Goal: Information Seeking & Learning: Learn about a topic

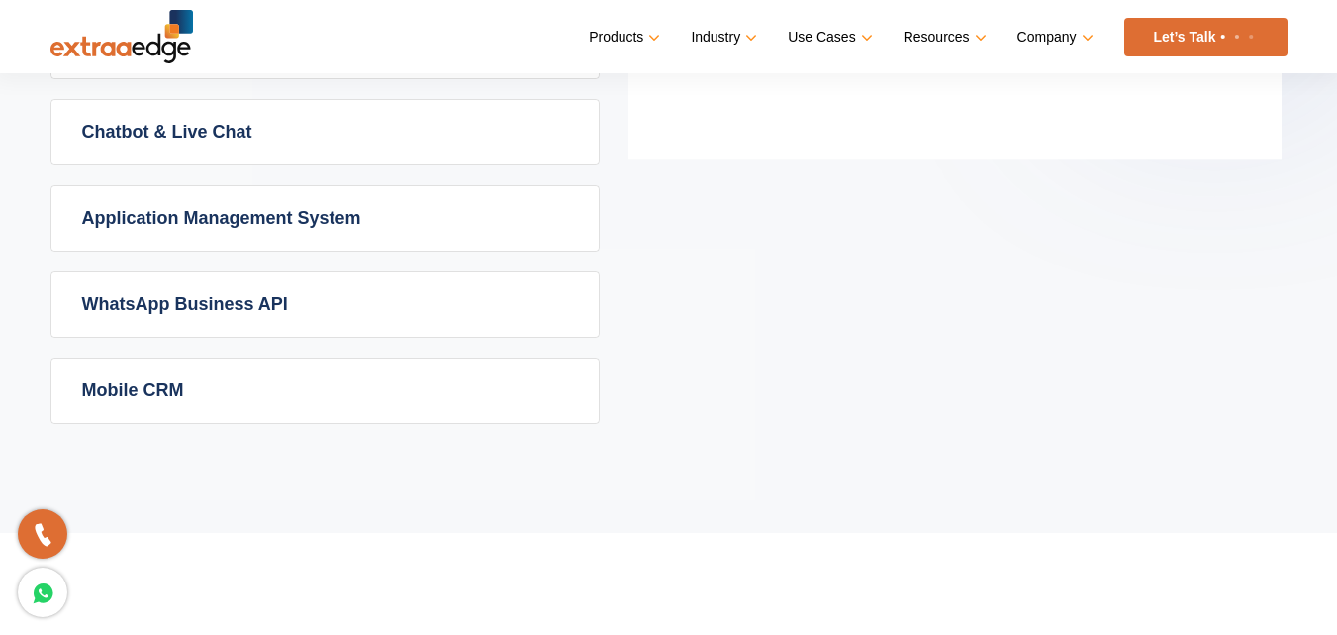
scroll to position [1487, 0]
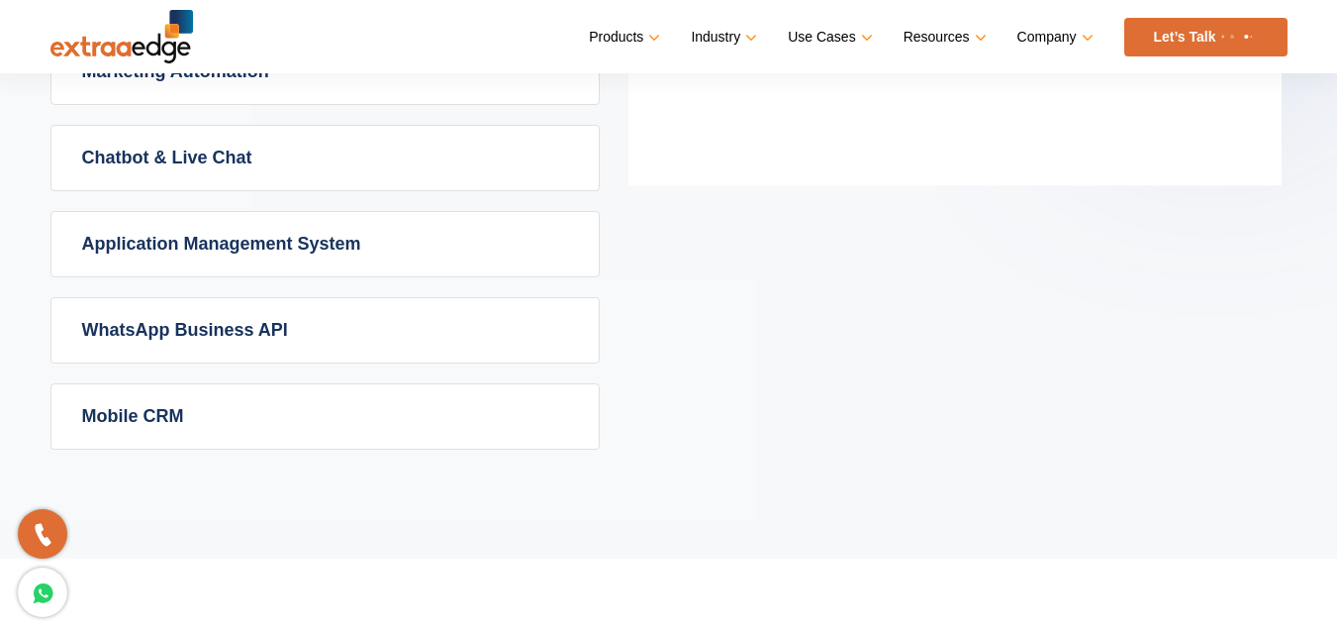
click at [341, 325] on link "WhatsApp Business API" at bounding box center [324, 330] width 547 height 64
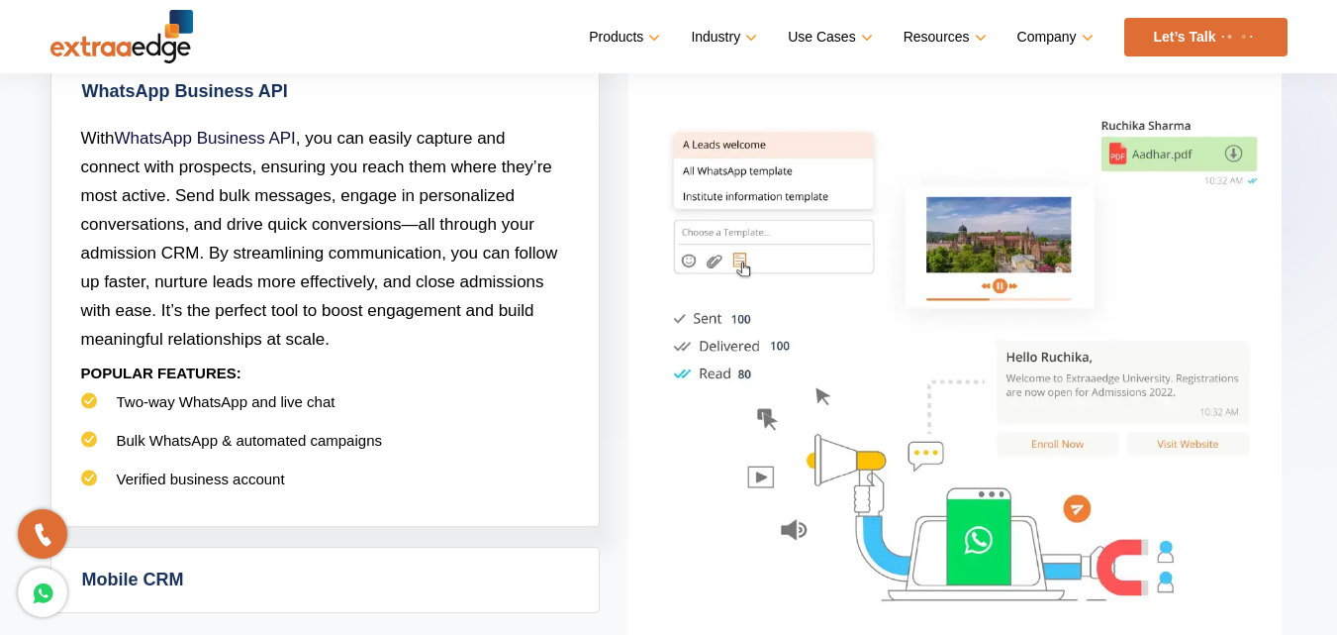
scroll to position [1289, 0]
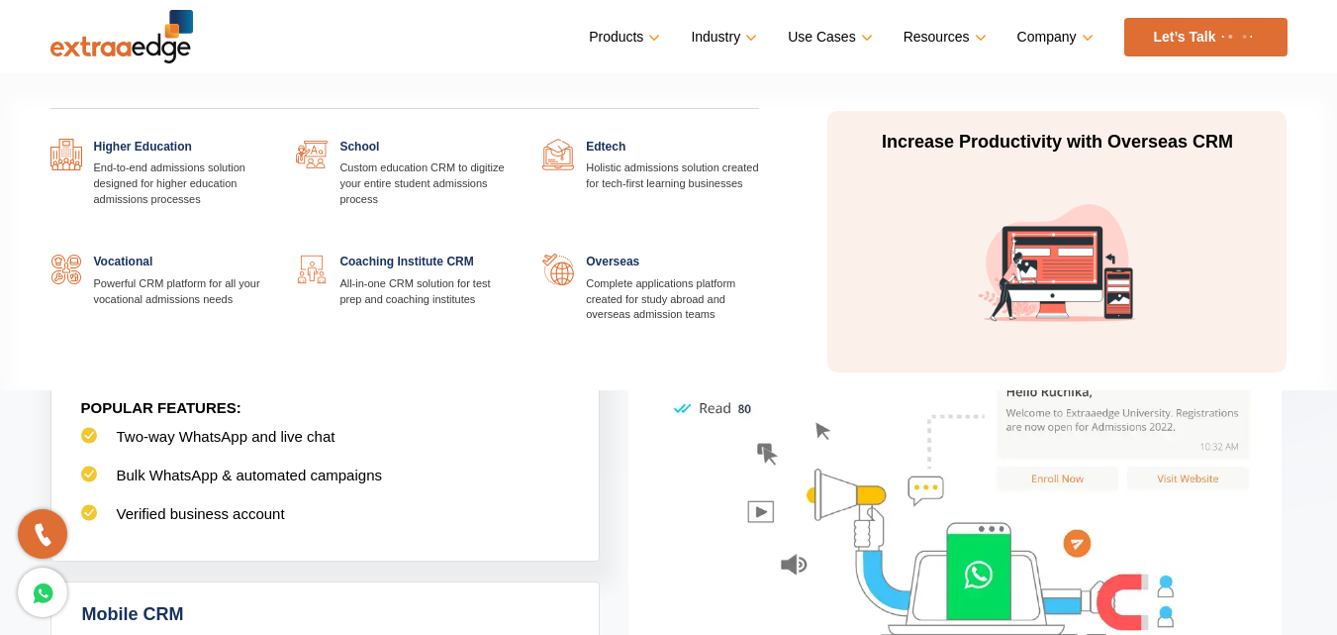
click at [733, 37] on link "Industry" at bounding box center [722, 37] width 62 height 29
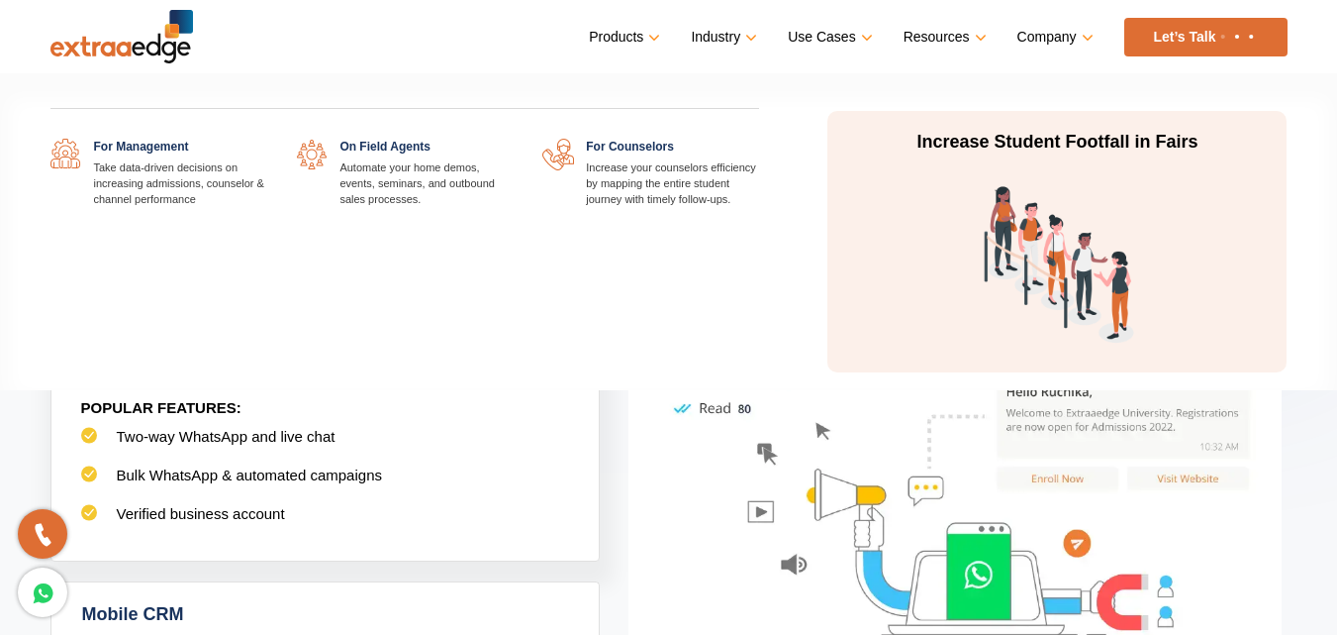
click at [807, 38] on link "Use Cases" at bounding box center [828, 37] width 80 height 29
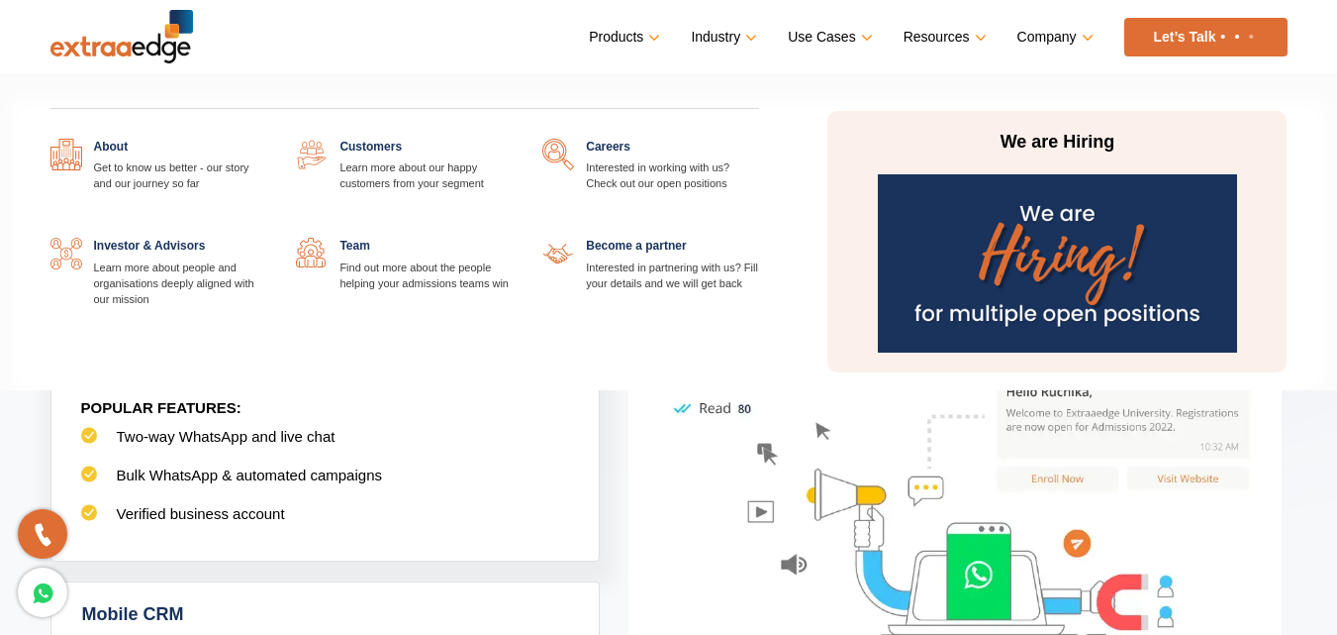
click at [1045, 33] on link "Company" at bounding box center [1054, 37] width 72 height 29
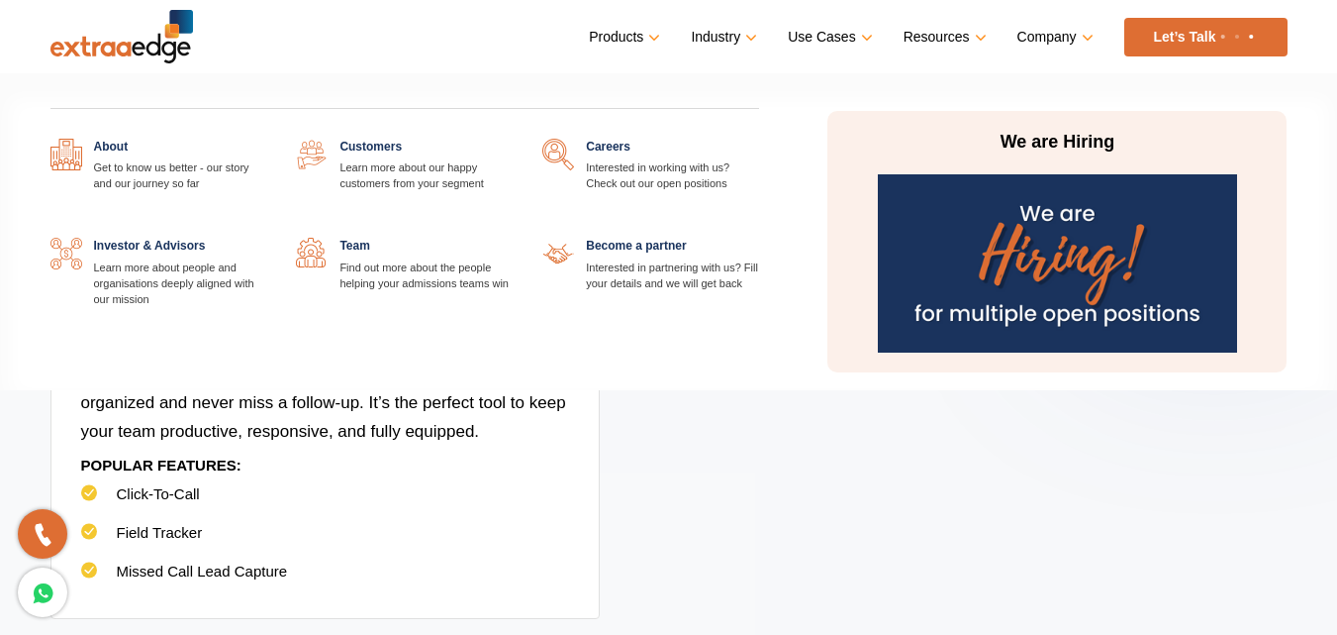
click at [1033, 252] on img at bounding box center [1057, 263] width 359 height 178
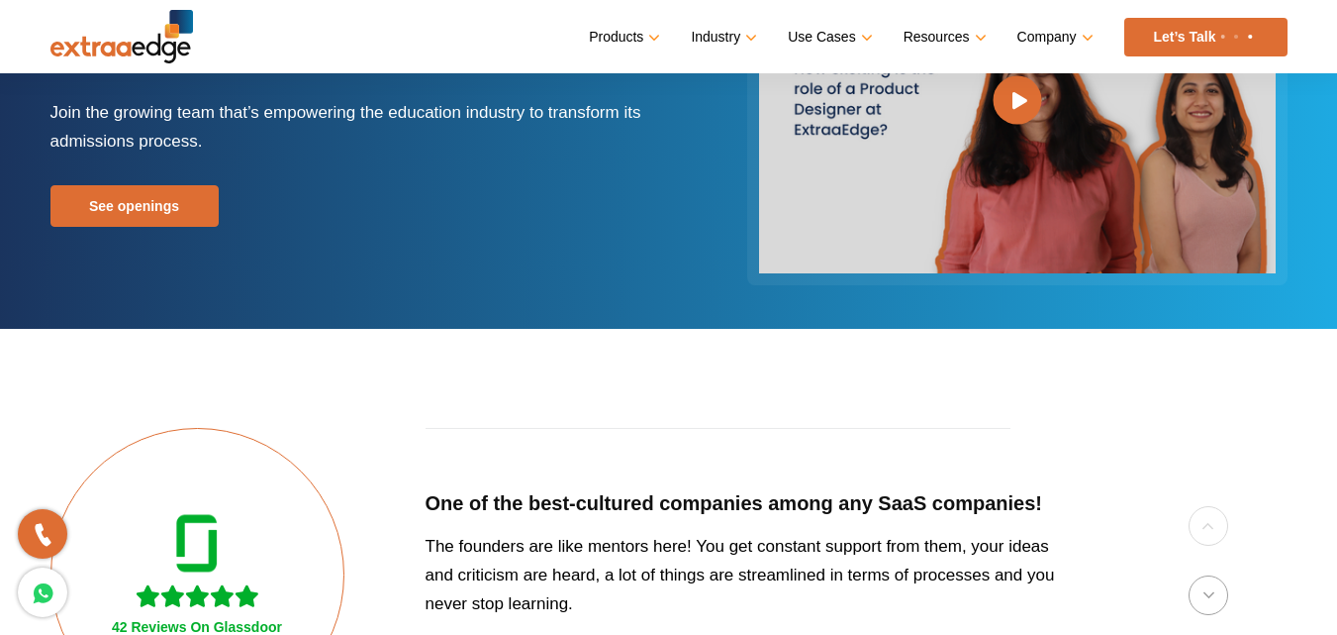
scroll to position [249, 0]
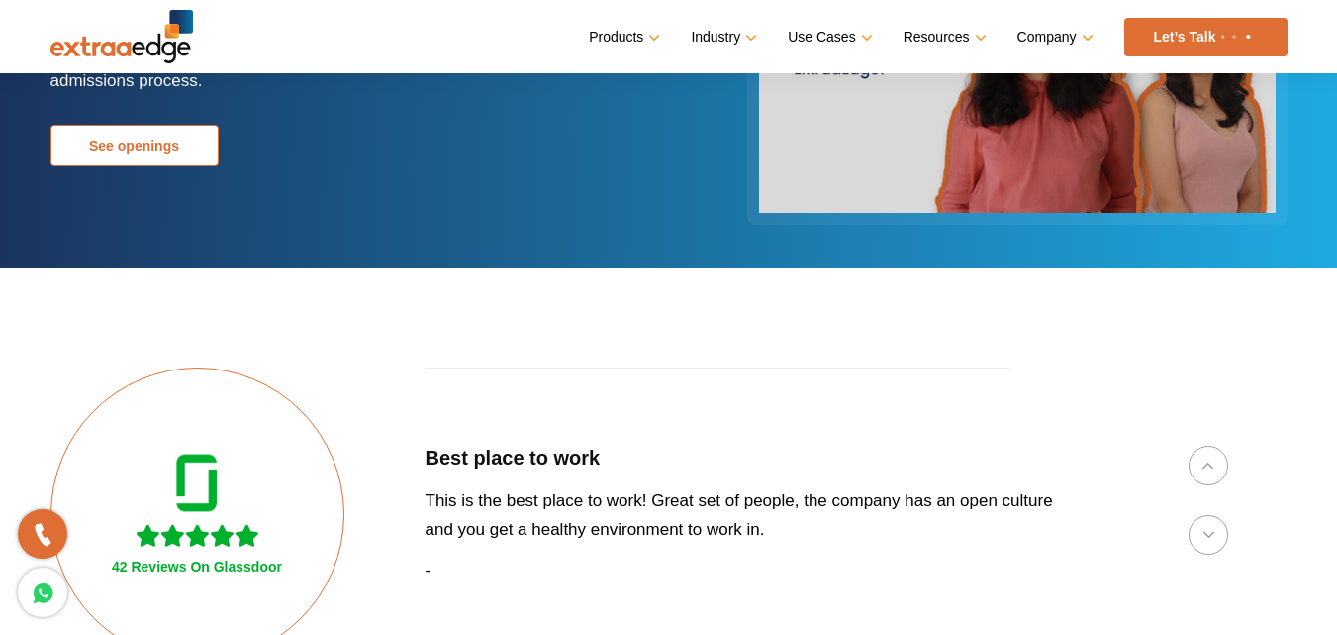
click at [212, 153] on link "See openings" at bounding box center [134, 146] width 168 height 42
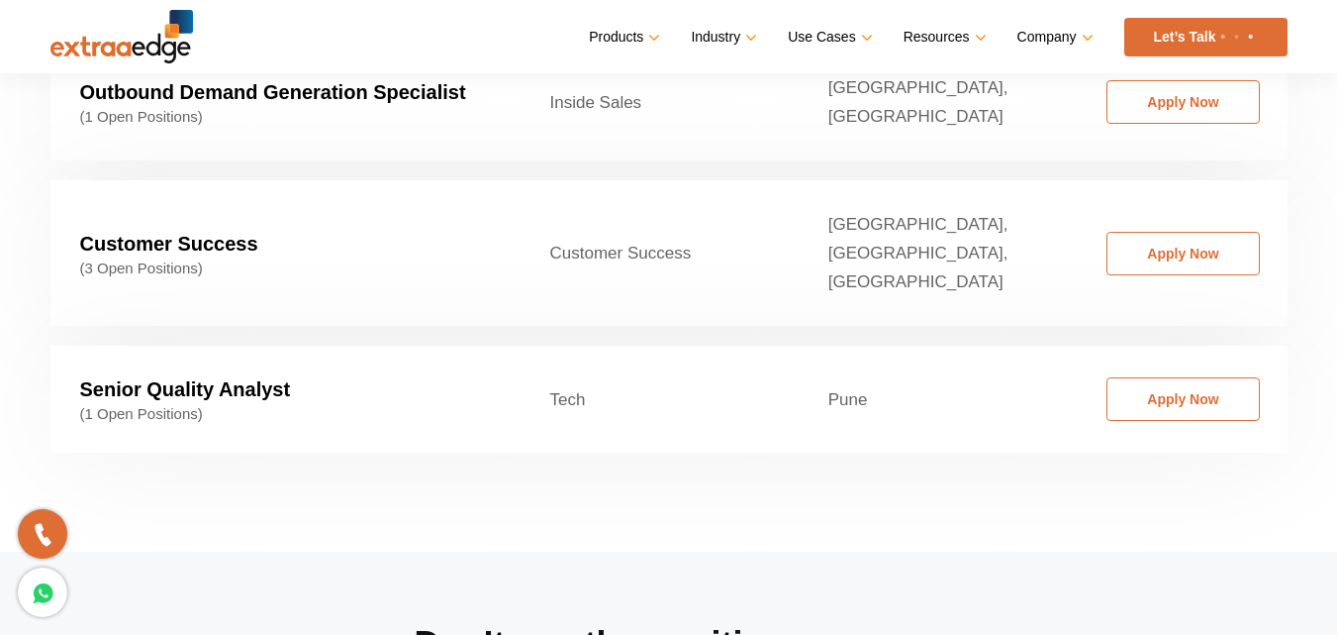
scroll to position [3363, 0]
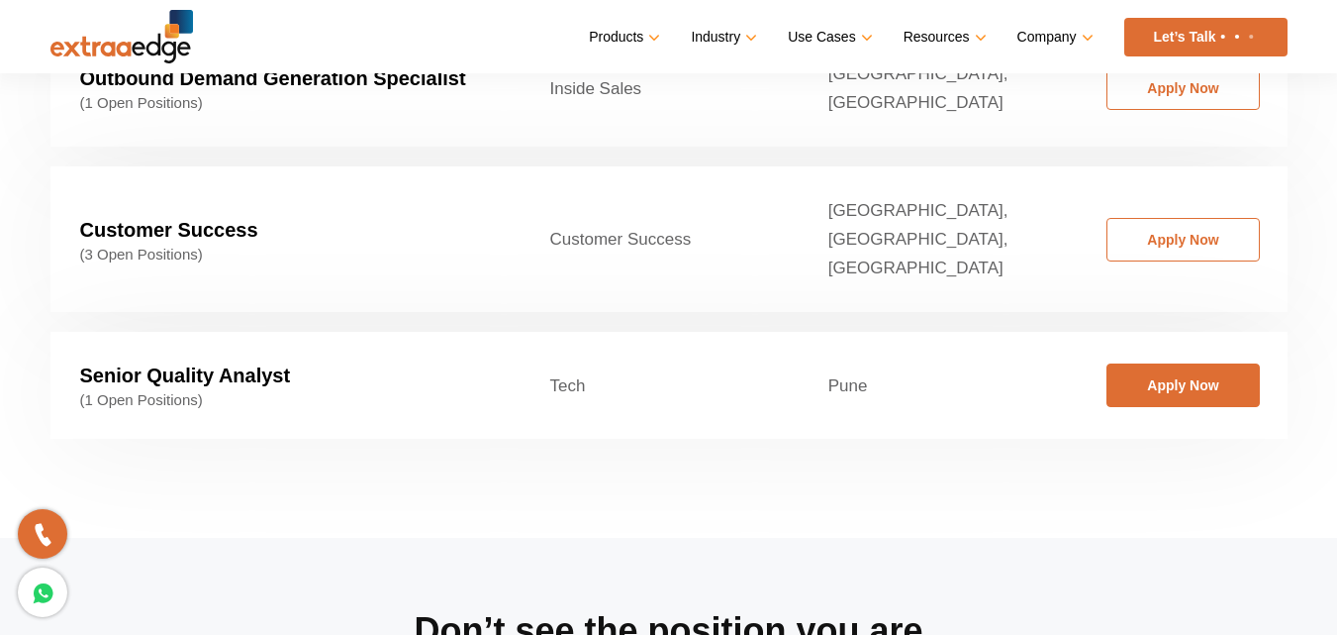
click at [1203, 363] on link "Apply Now" at bounding box center [1183, 385] width 153 height 44
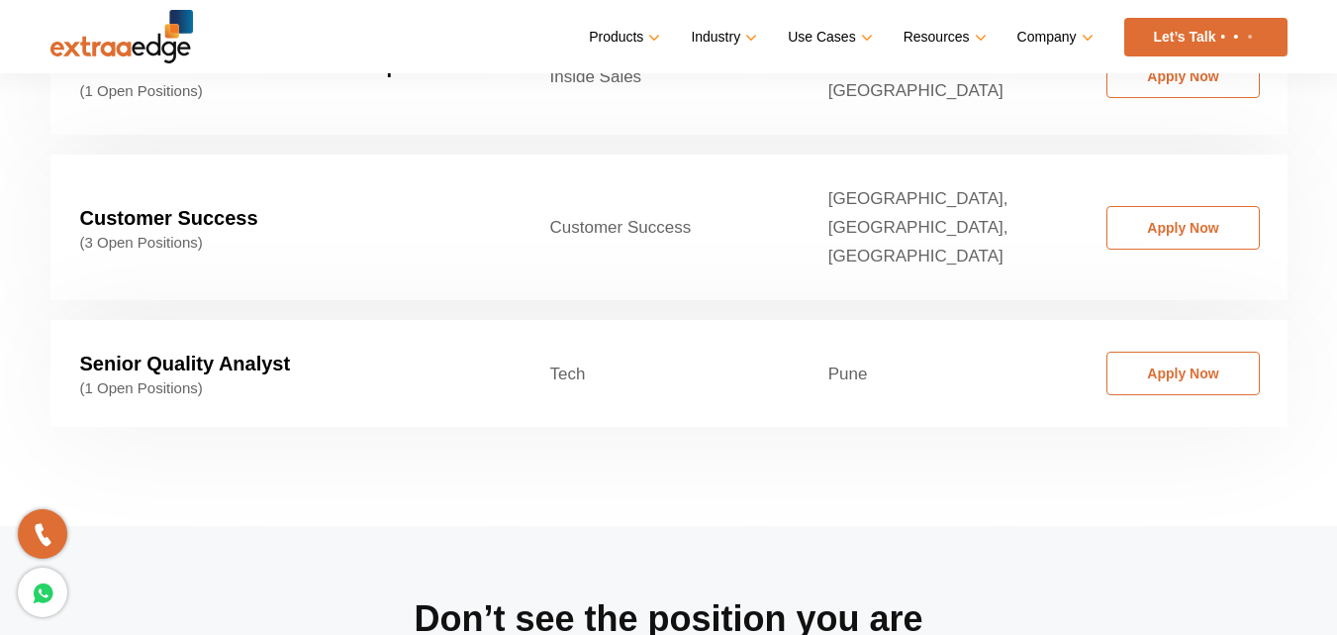
scroll to position [3350, 0]
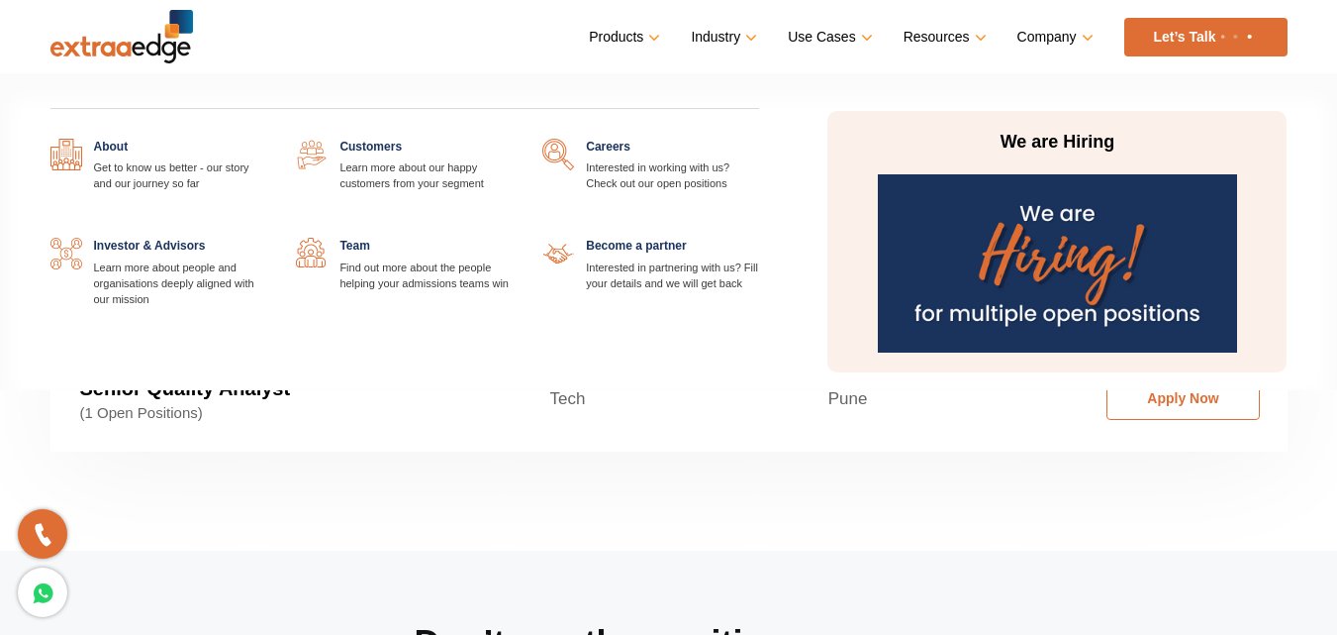
click at [513, 238] on link at bounding box center [513, 238] width 0 height 0
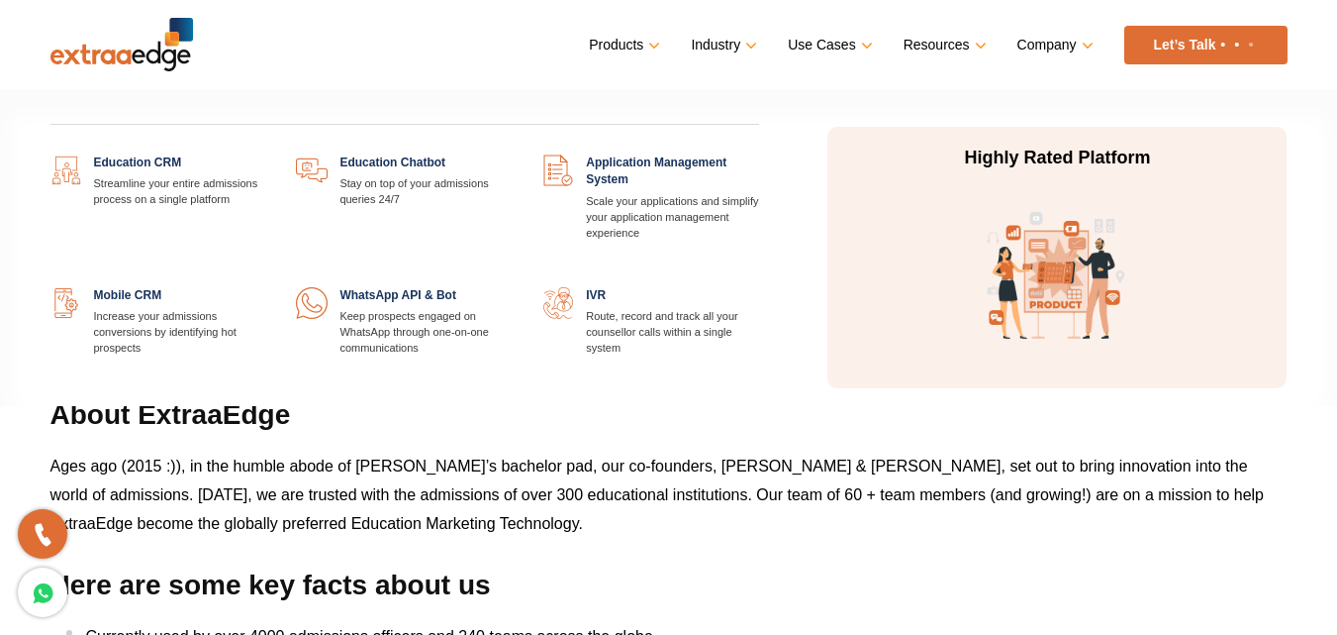
click at [266, 154] on link at bounding box center [266, 154] width 0 height 0
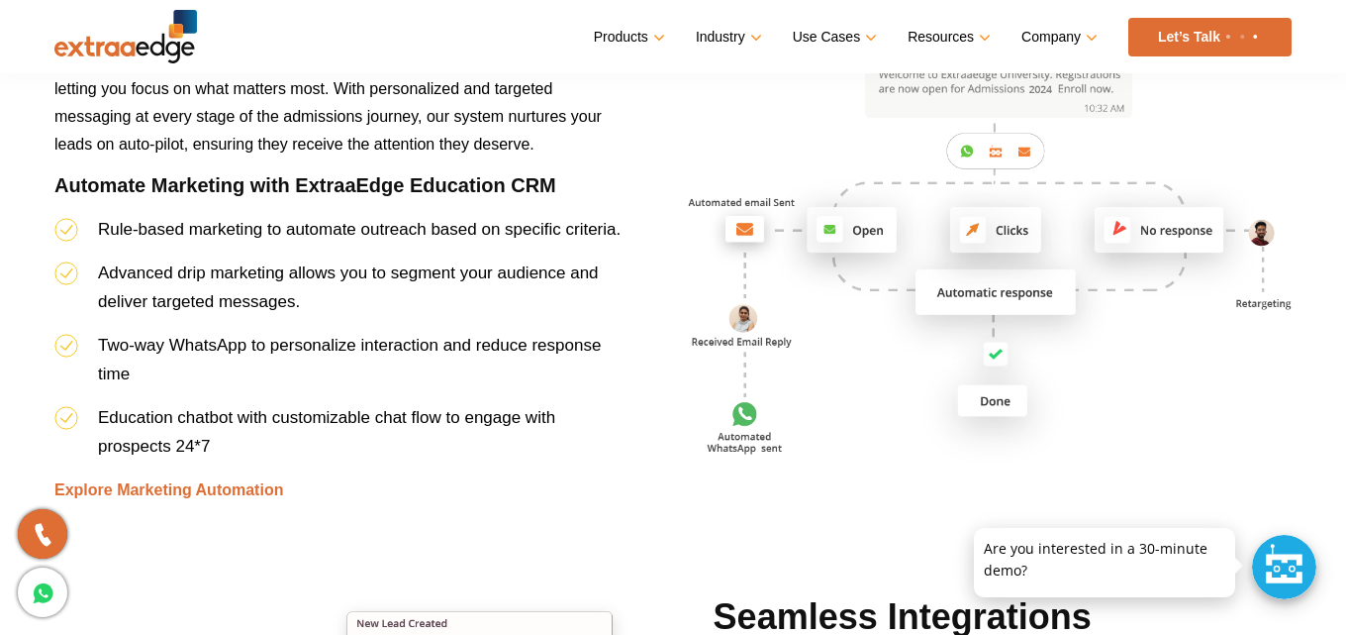
scroll to position [4848, 0]
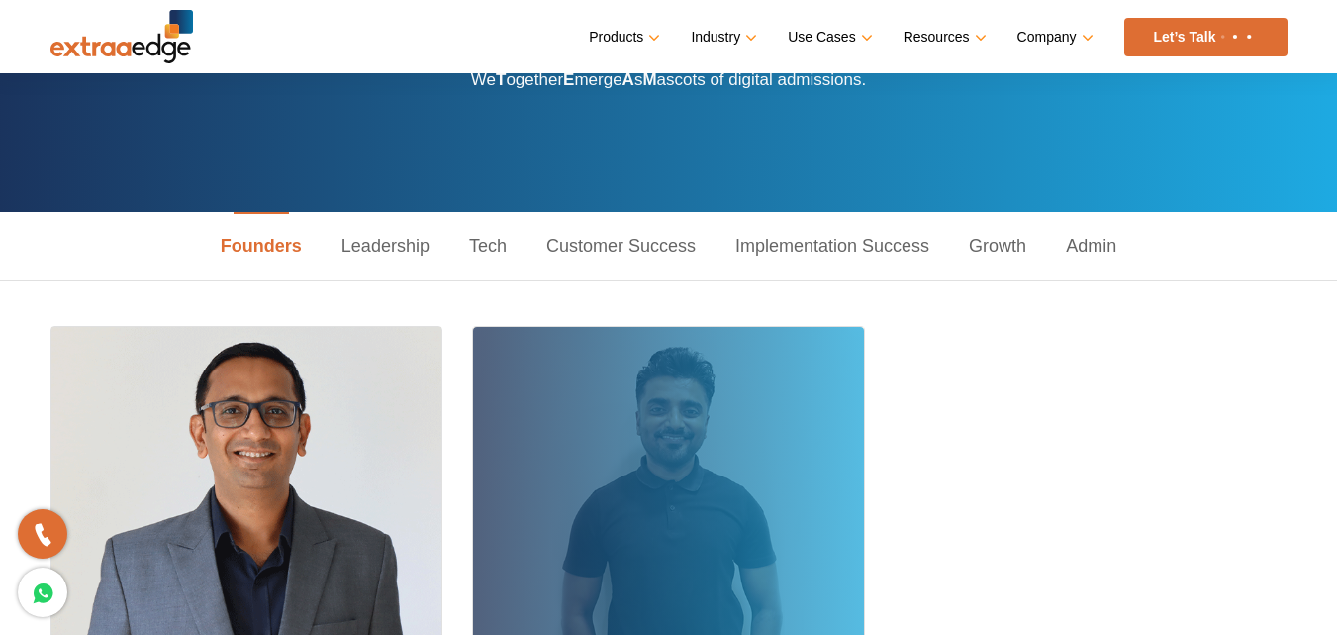
scroll to position [98, 0]
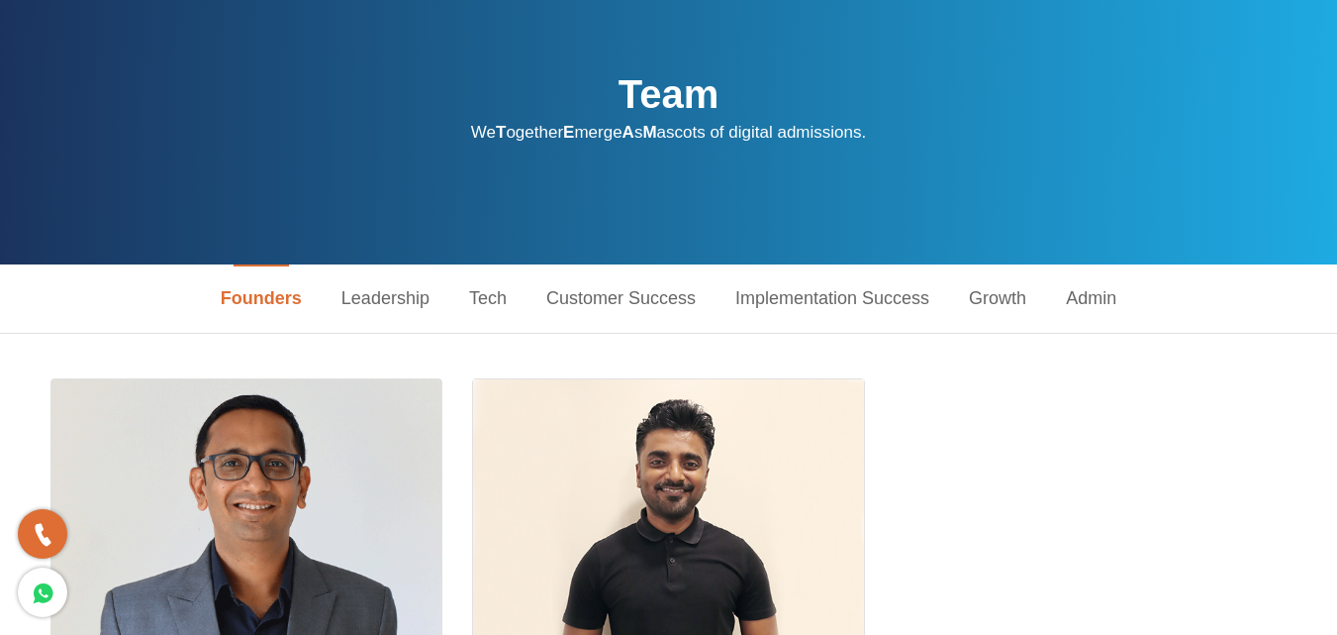
click at [485, 305] on link "Tech" at bounding box center [487, 298] width 77 height 68
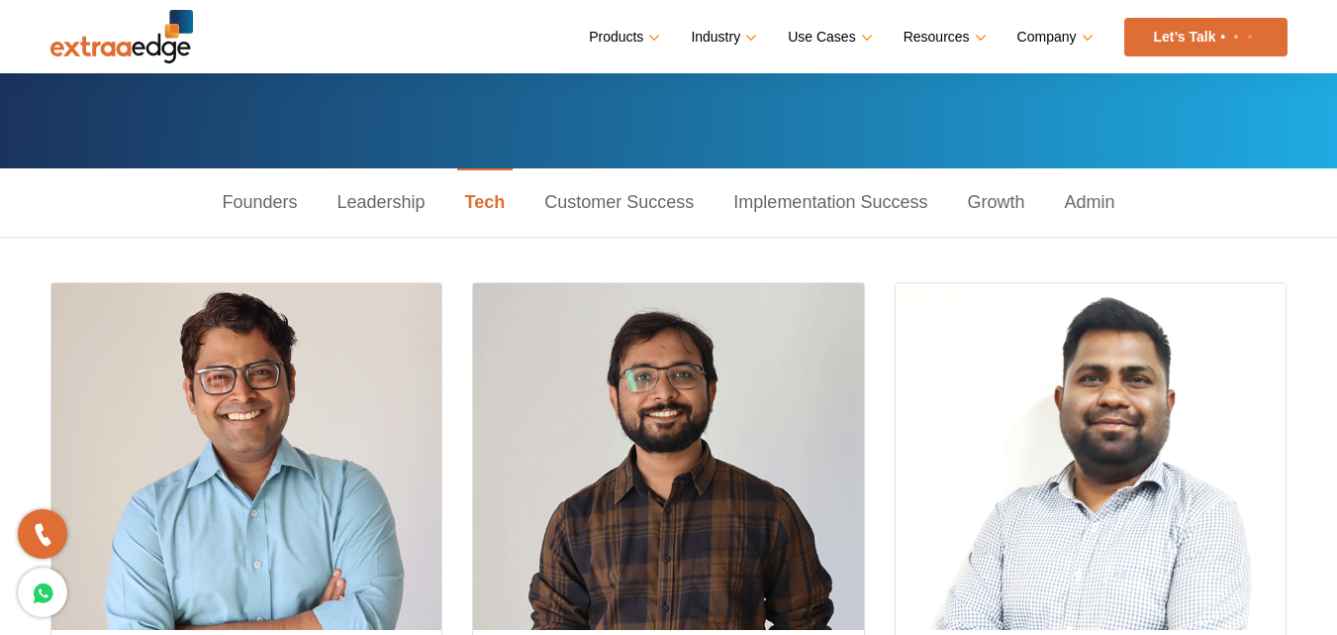
scroll to position [186, 0]
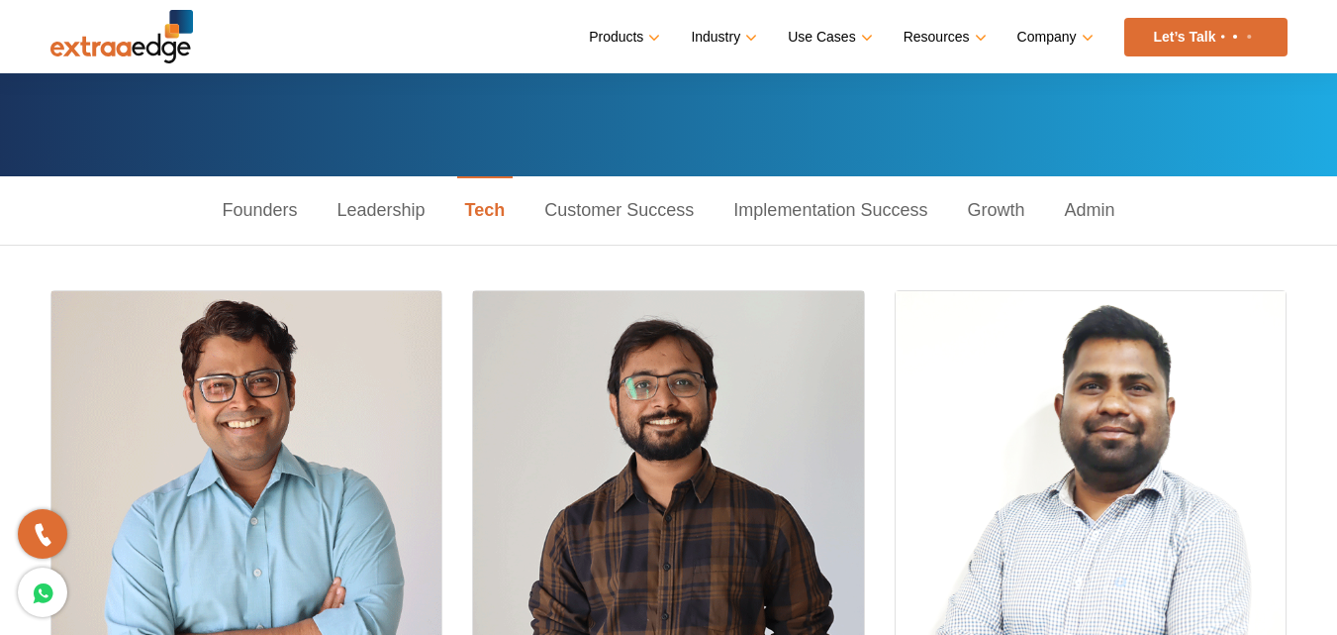
click at [572, 214] on link "Customer Success" at bounding box center [619, 210] width 189 height 68
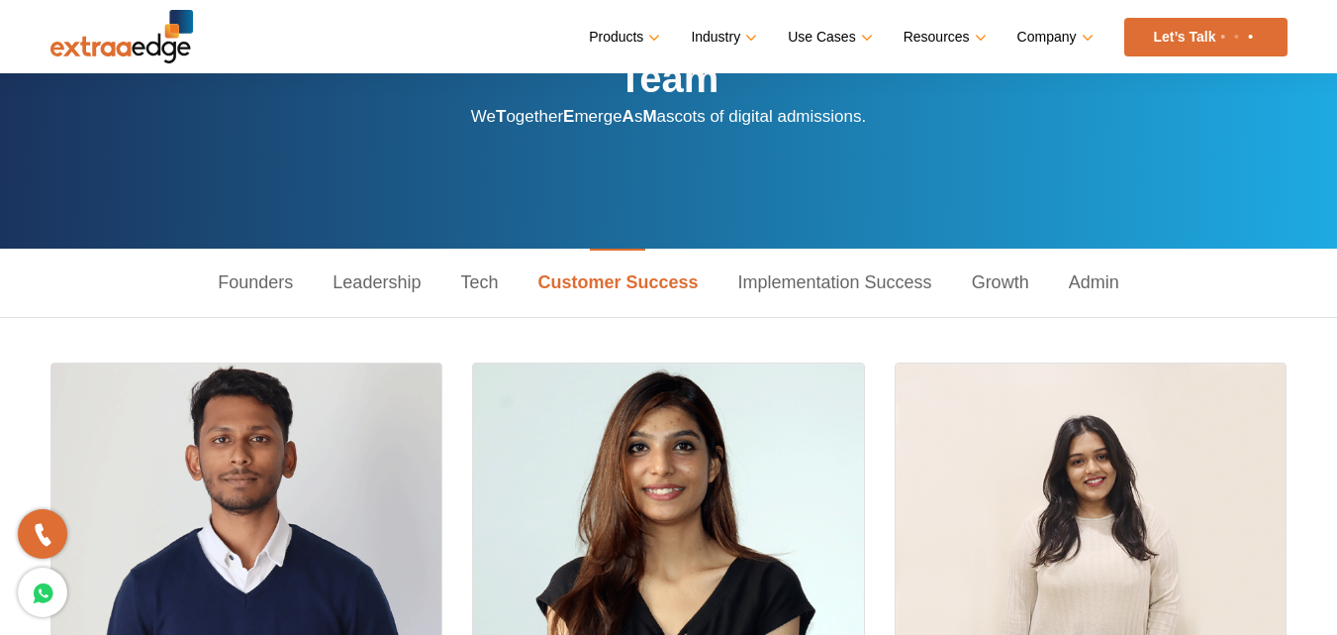
scroll to position [0, 0]
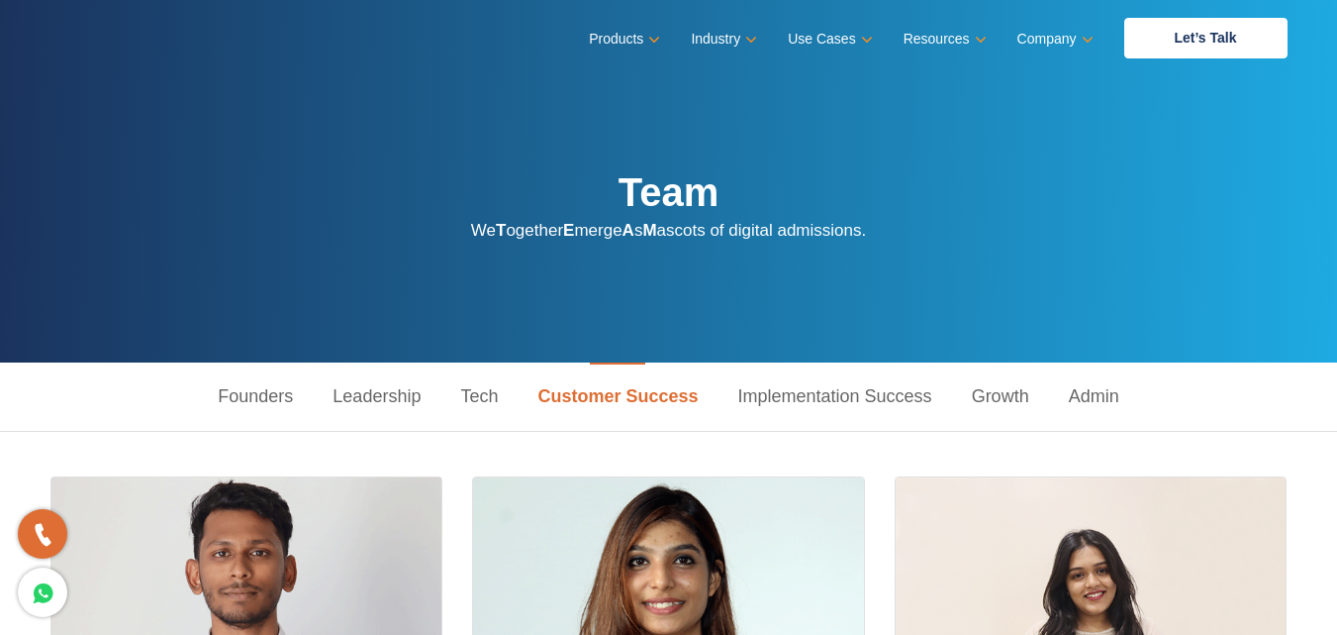
click at [817, 405] on link "Implementation Success" at bounding box center [836, 396] width 234 height 68
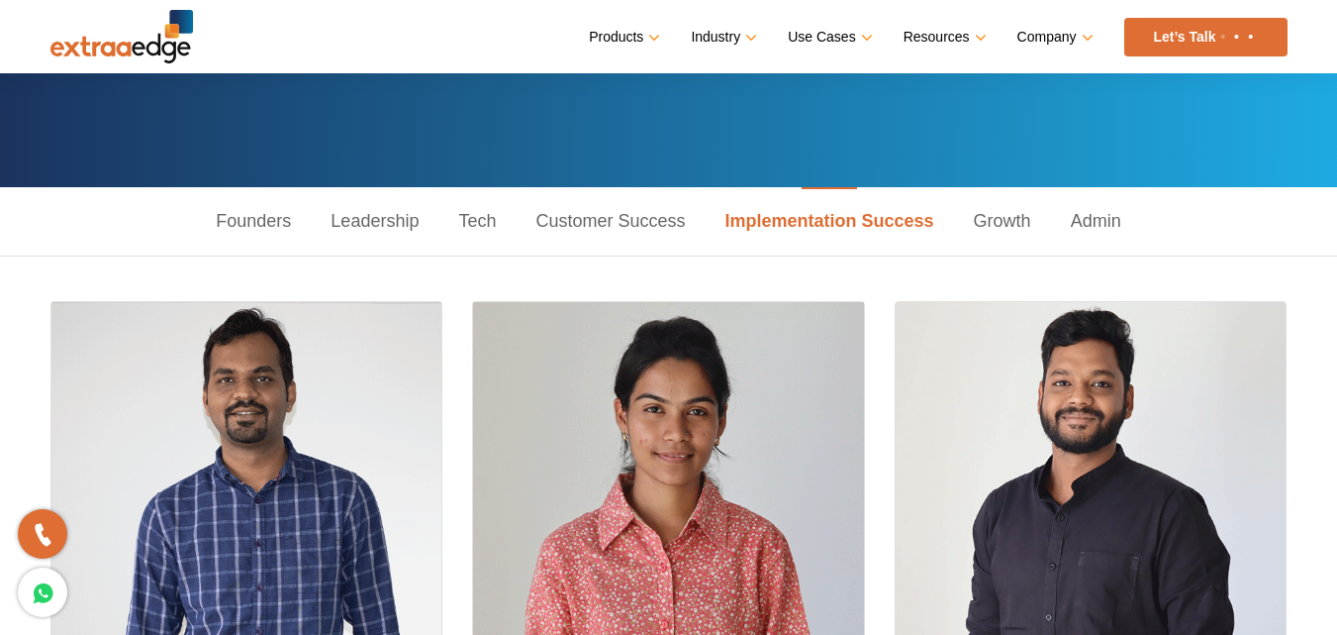
scroll to position [414, 0]
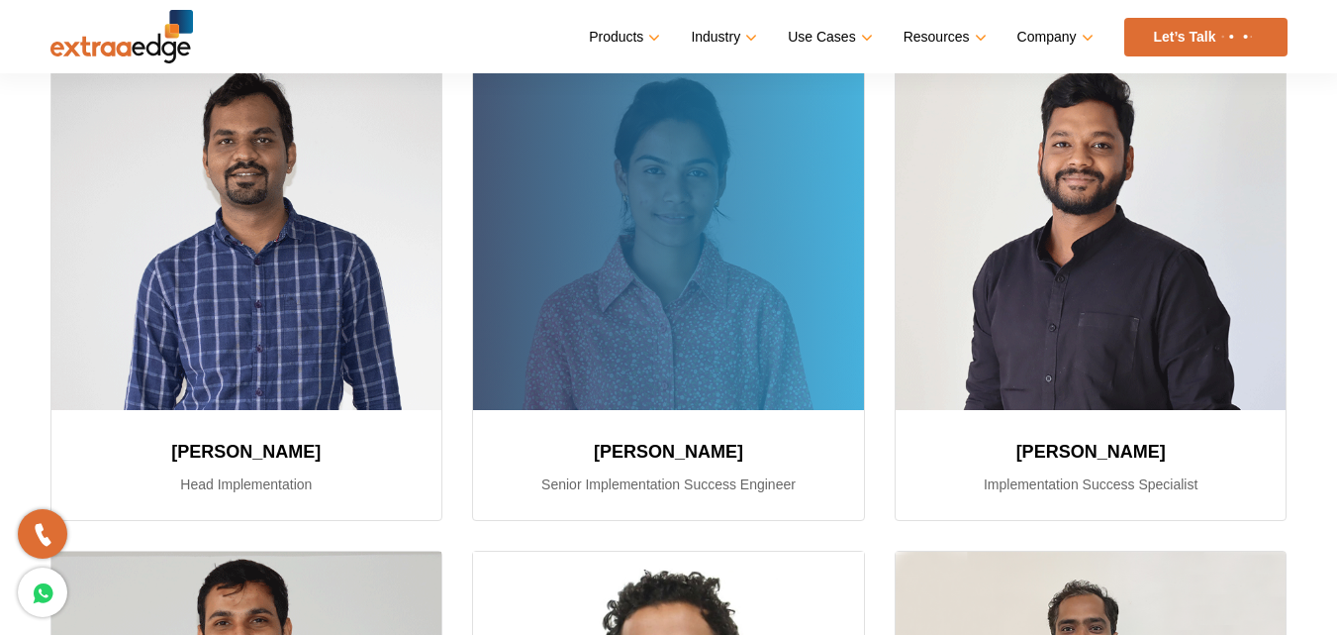
click at [785, 333] on div at bounding box center [668, 236] width 391 height 346
click at [689, 466] on h3 "Tejashri Soni" at bounding box center [669, 452] width 344 height 36
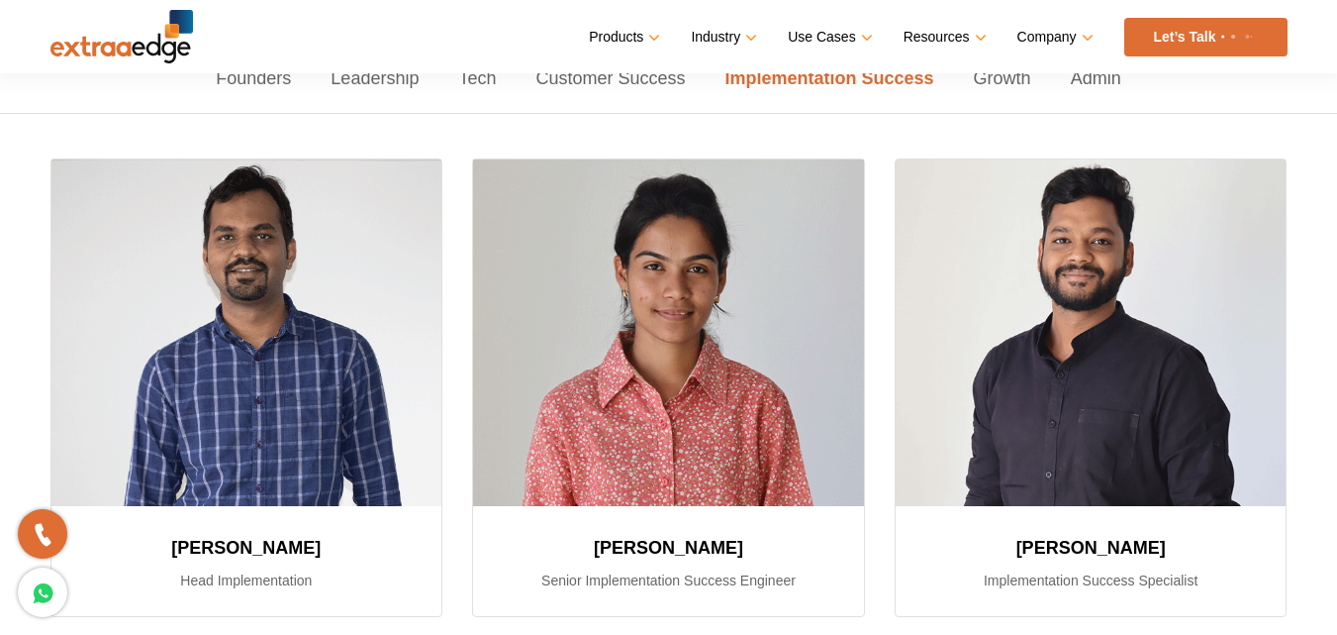
scroll to position [314, 0]
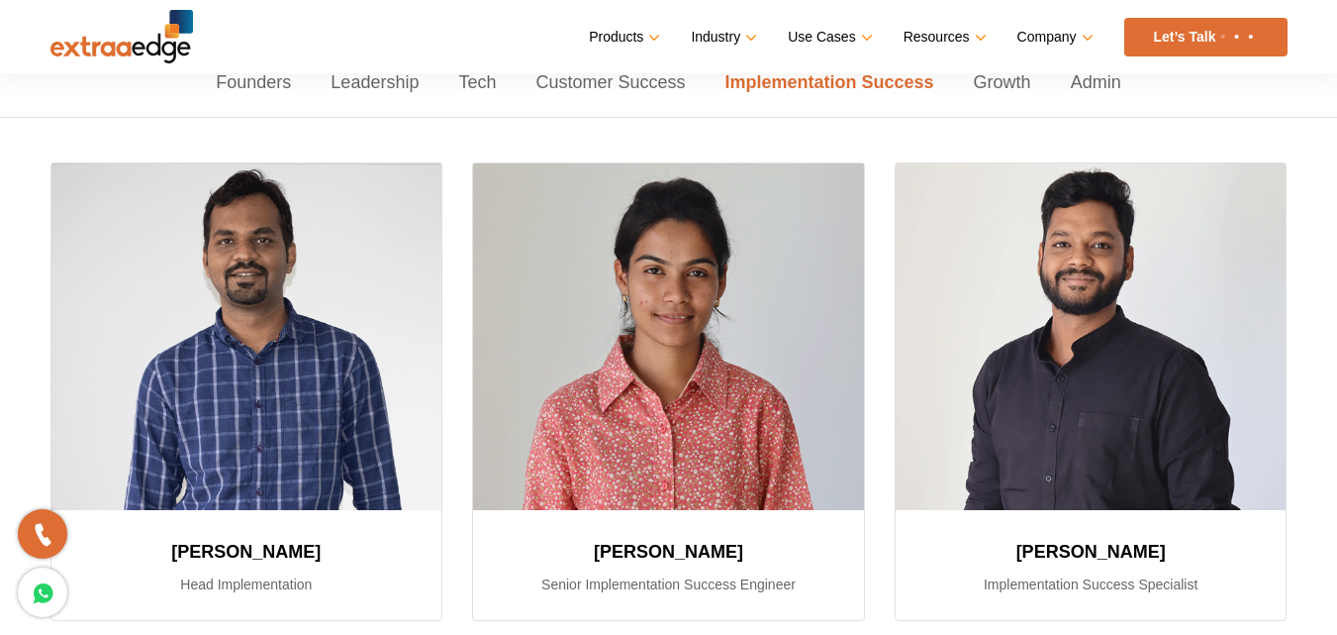
click at [1013, 78] on link "Growth" at bounding box center [1002, 83] width 97 height 68
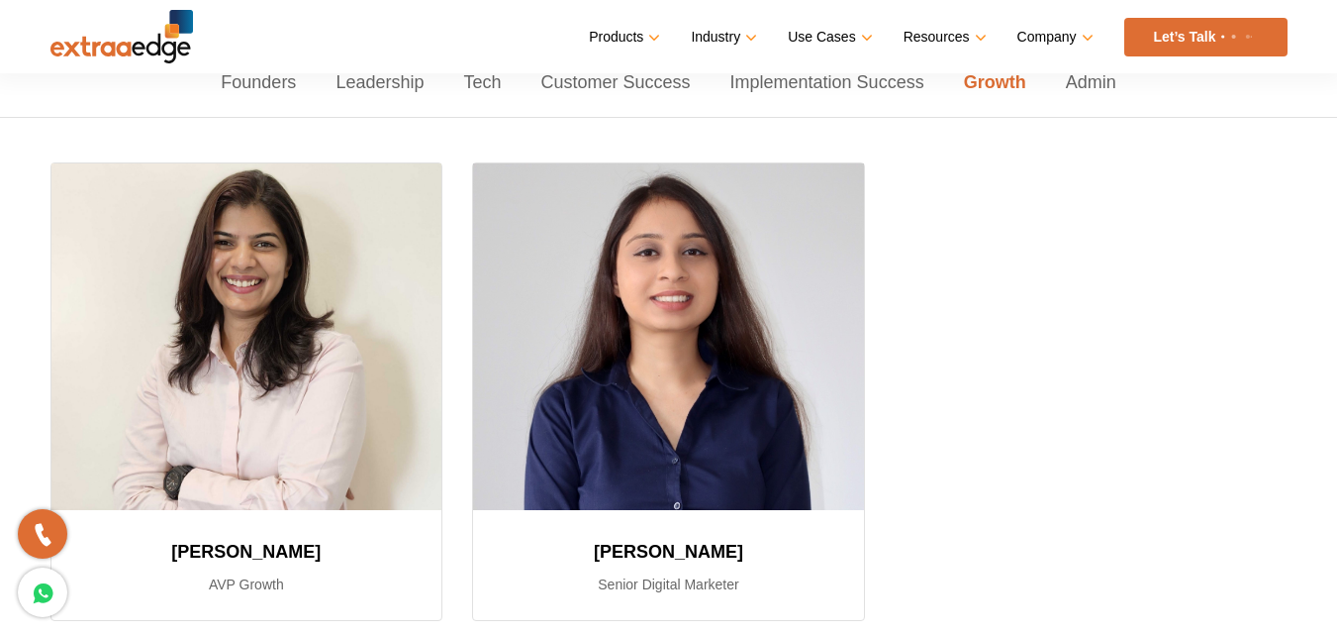
click at [1076, 81] on link "Admin" at bounding box center [1091, 83] width 90 height 68
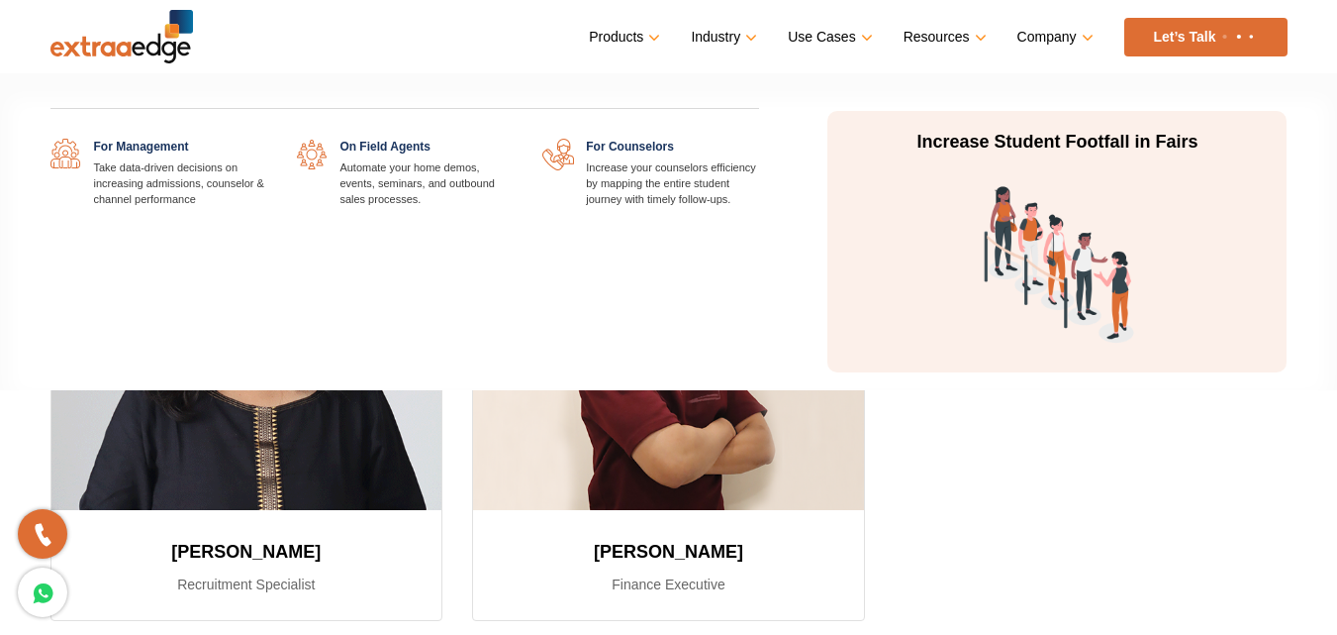
click at [822, 32] on link "Use Cases" at bounding box center [828, 37] width 80 height 29
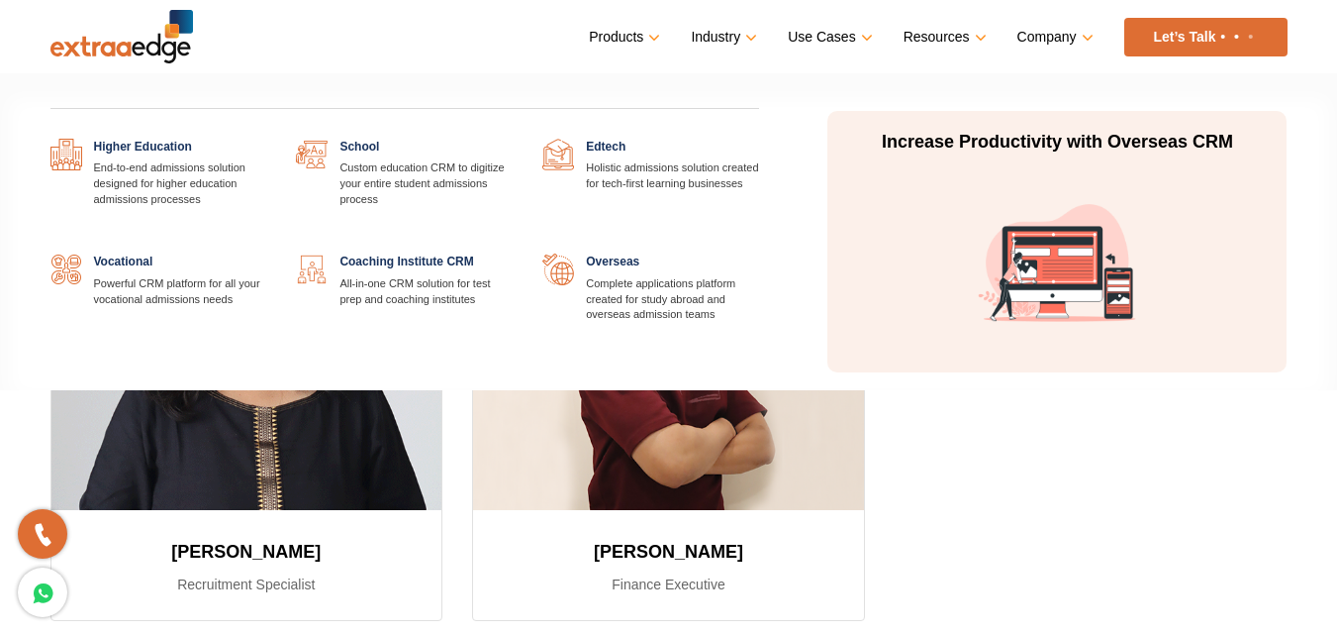
click at [716, 38] on link "Industry" at bounding box center [722, 37] width 62 height 29
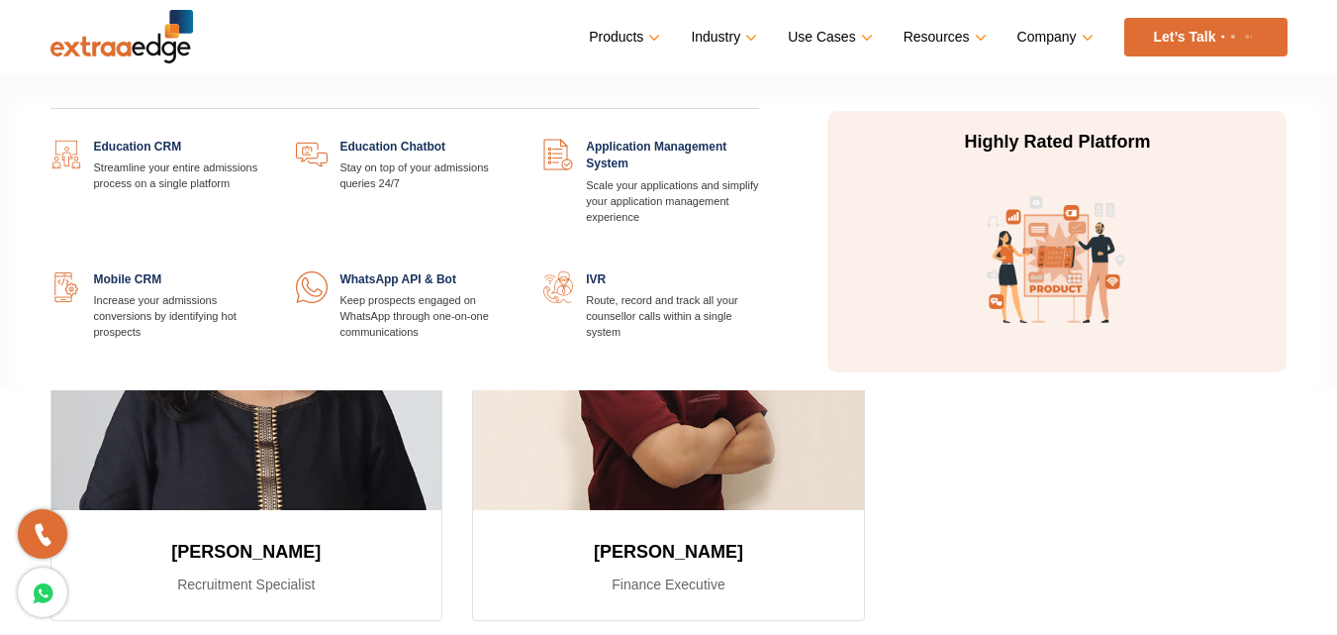
click at [622, 30] on link "Products" at bounding box center [622, 37] width 67 height 29
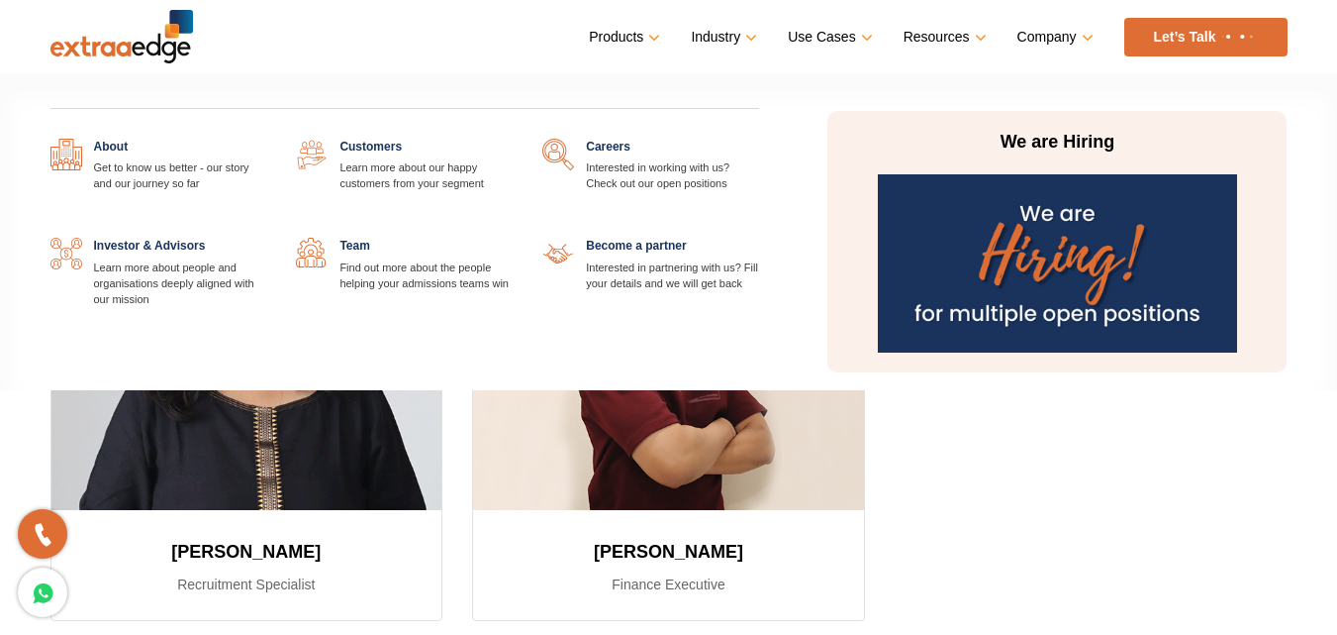
click at [1039, 47] on link "Company" at bounding box center [1054, 37] width 72 height 29
click at [1040, 34] on link "Company" at bounding box center [1054, 37] width 72 height 29
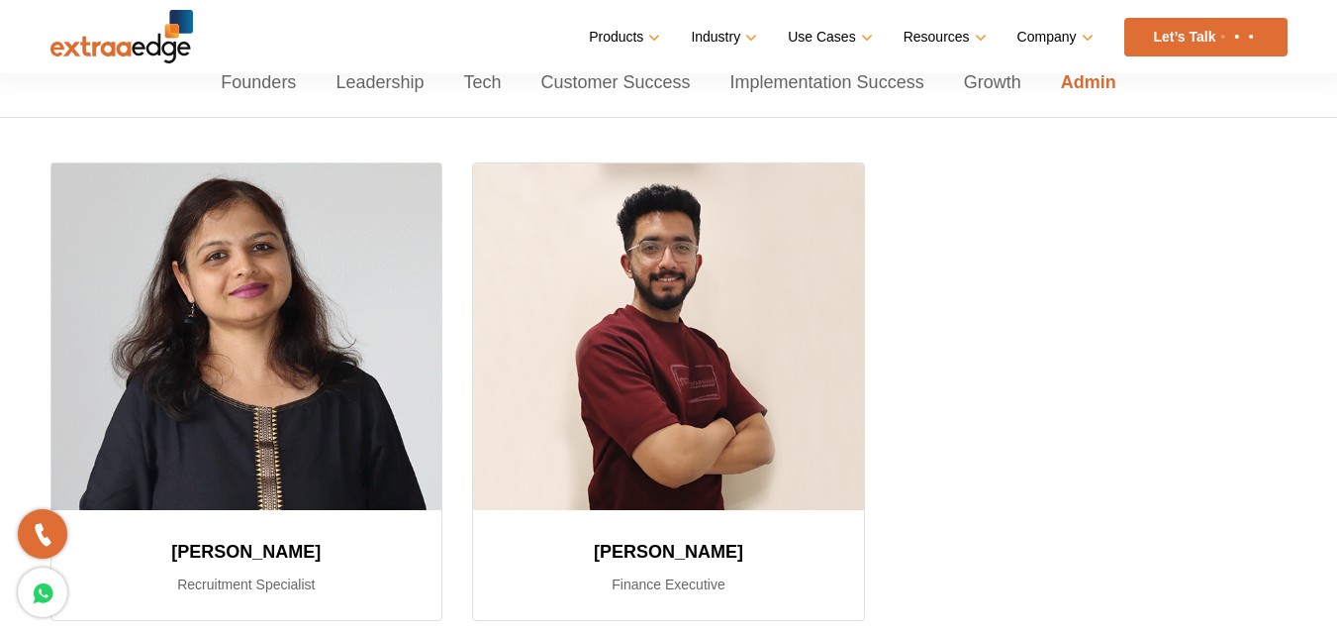
click at [1191, 32] on link "Let’s Talk" at bounding box center [1206, 37] width 163 height 39
click at [271, 73] on link "Founders" at bounding box center [258, 83] width 115 height 68
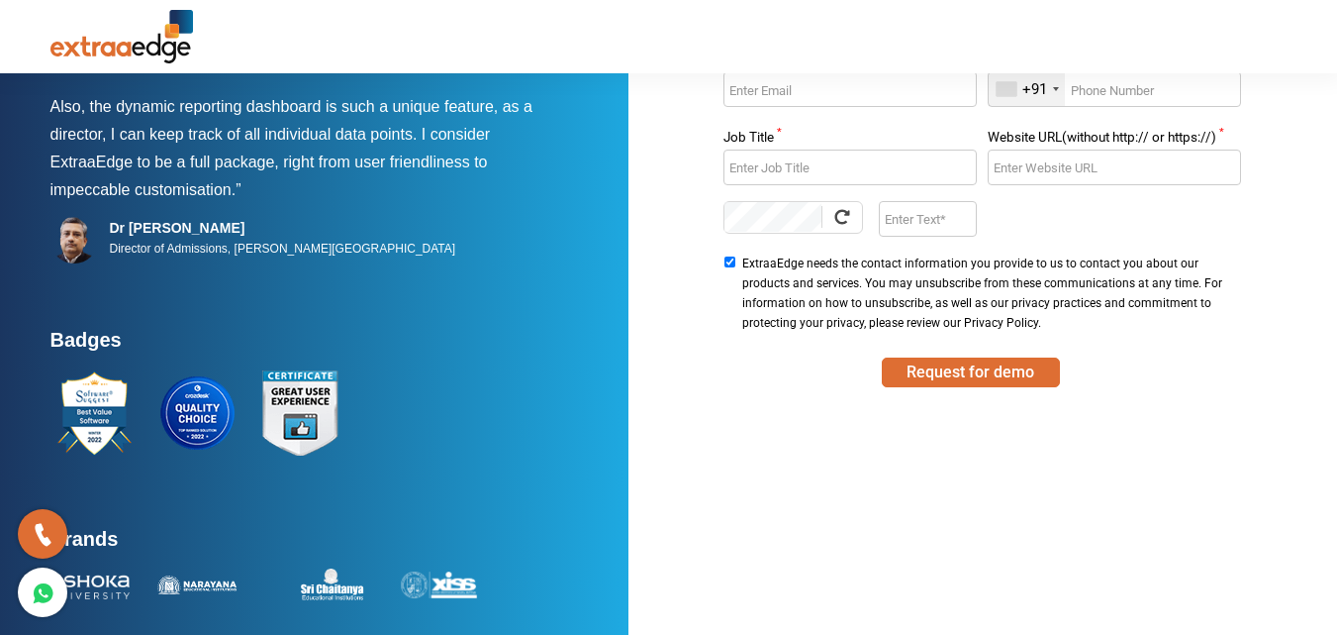
scroll to position [257, 0]
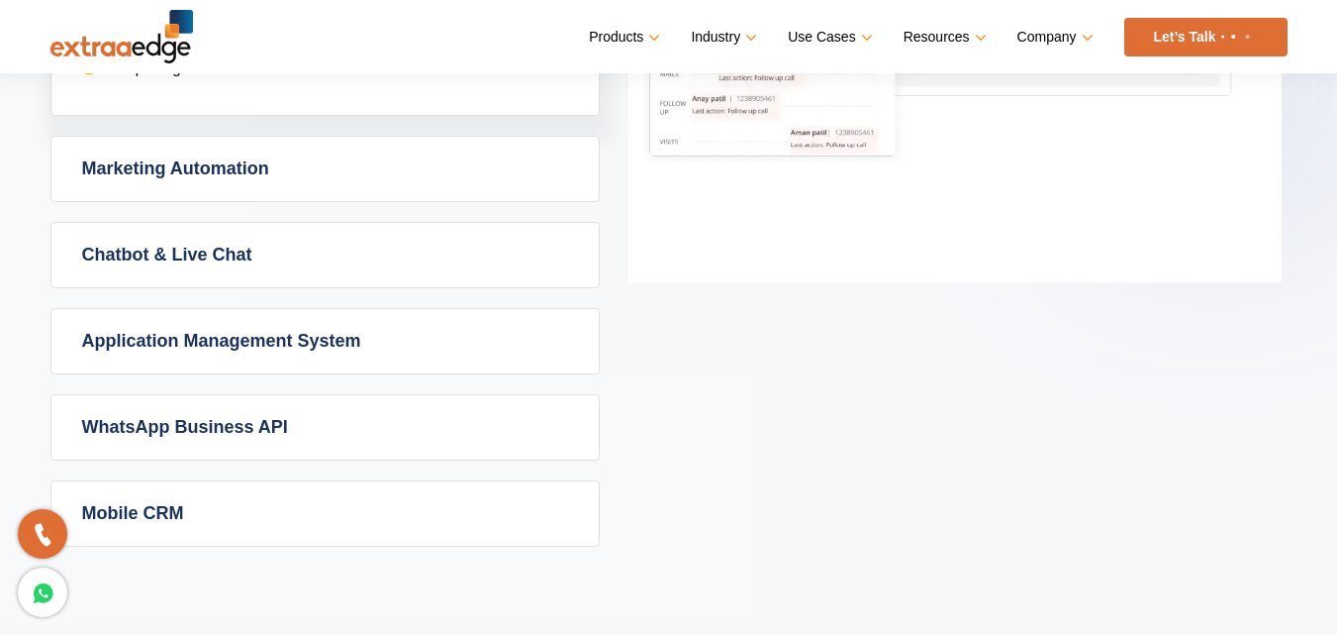
scroll to position [1370, 0]
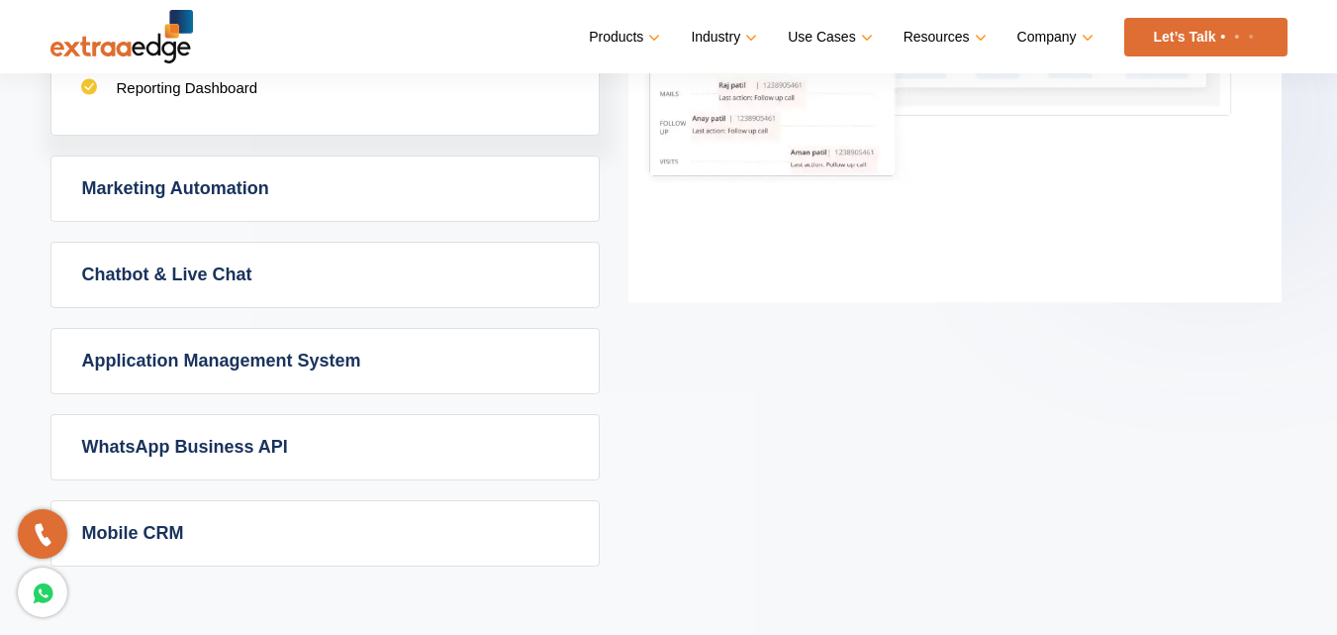
click at [214, 354] on link "Application Management System" at bounding box center [324, 361] width 547 height 64
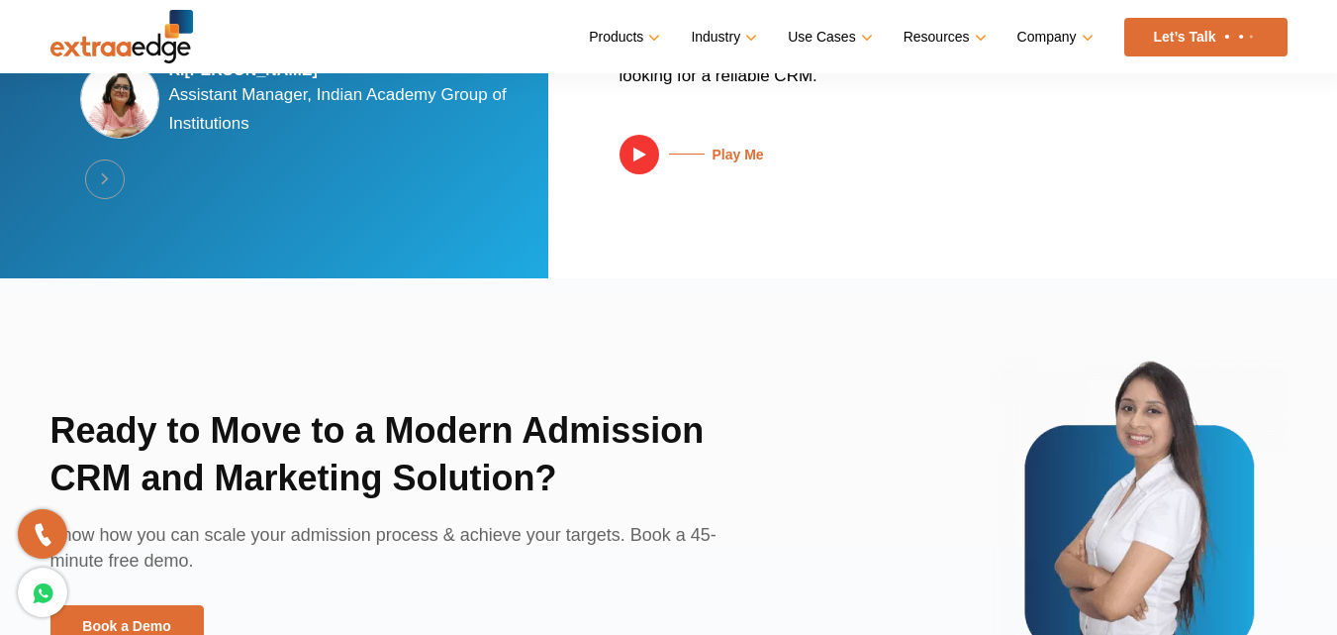
scroll to position [4229, 0]
